Goal: Register for event/course

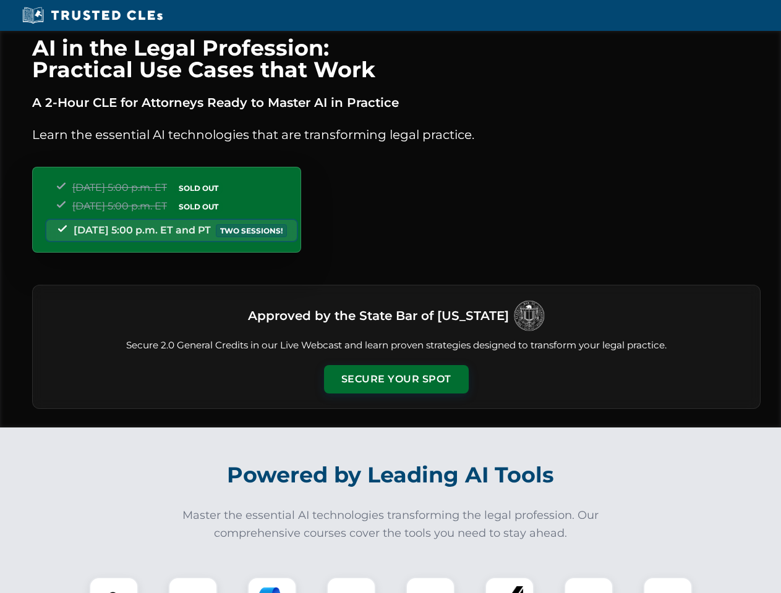
click at [396, 379] on button "Secure Your Spot" at bounding box center [396, 379] width 145 height 28
click at [114, 585] on img at bounding box center [114, 602] width 36 height 36
click at [193, 585] on div at bounding box center [192, 601] width 49 height 49
